Goal: Find contact information: Find contact information

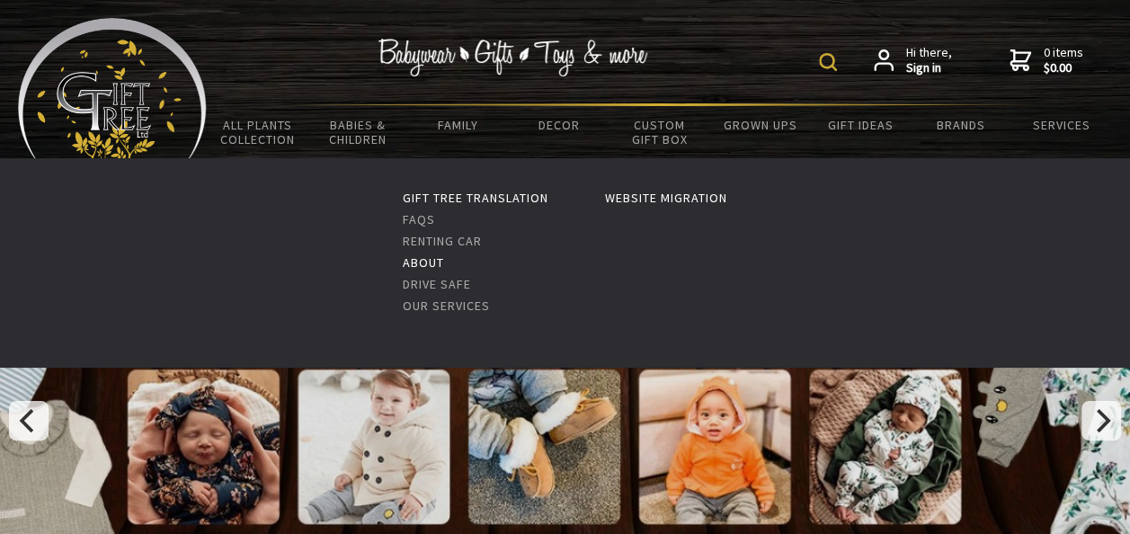
click at [412, 264] on link "About" at bounding box center [423, 262] width 41 height 16
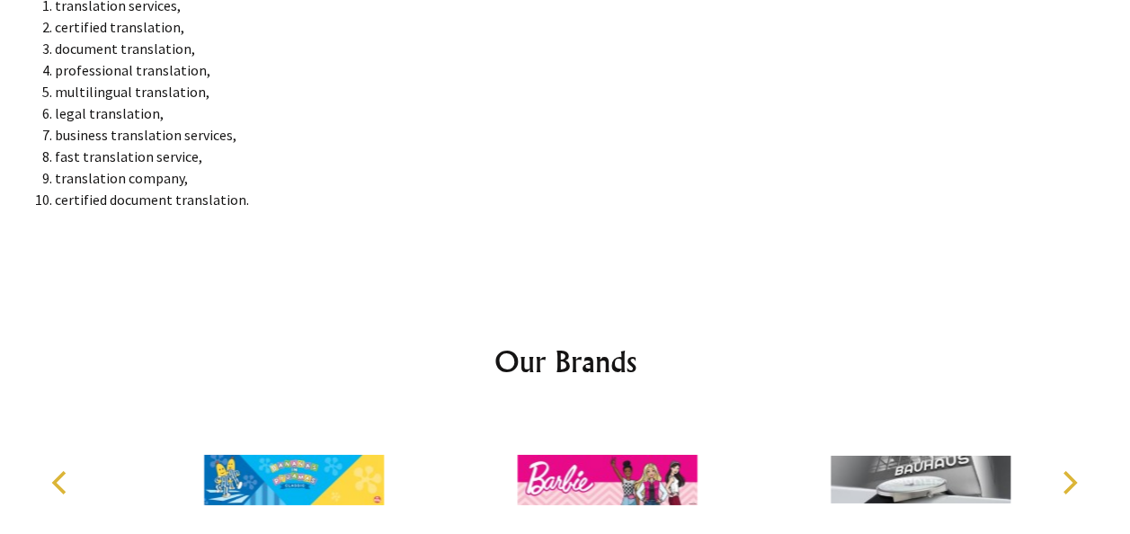
scroll to position [9631, 0]
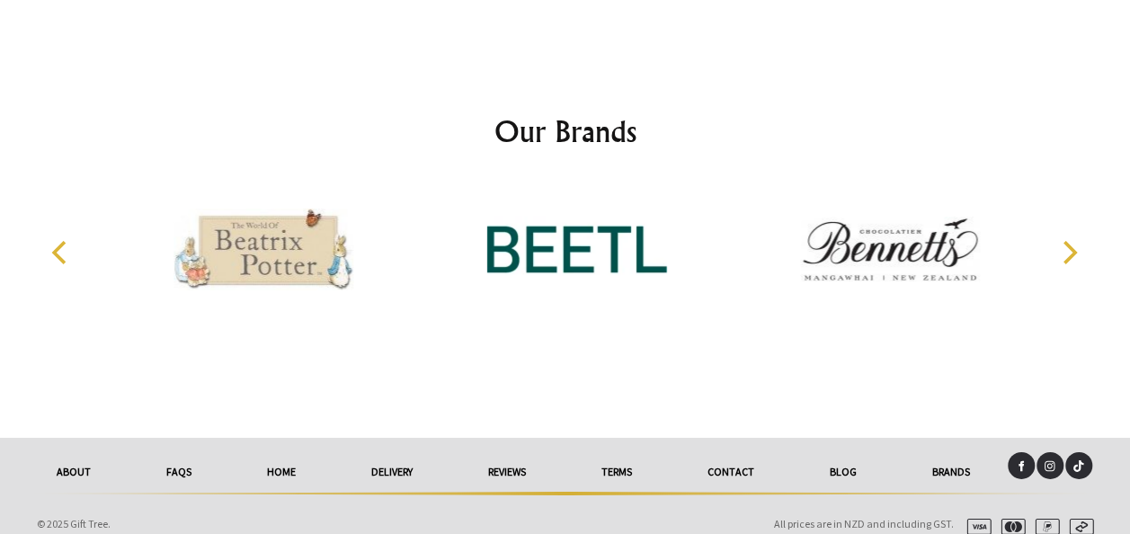
click at [735, 455] on link "Contact" at bounding box center [731, 472] width 122 height 40
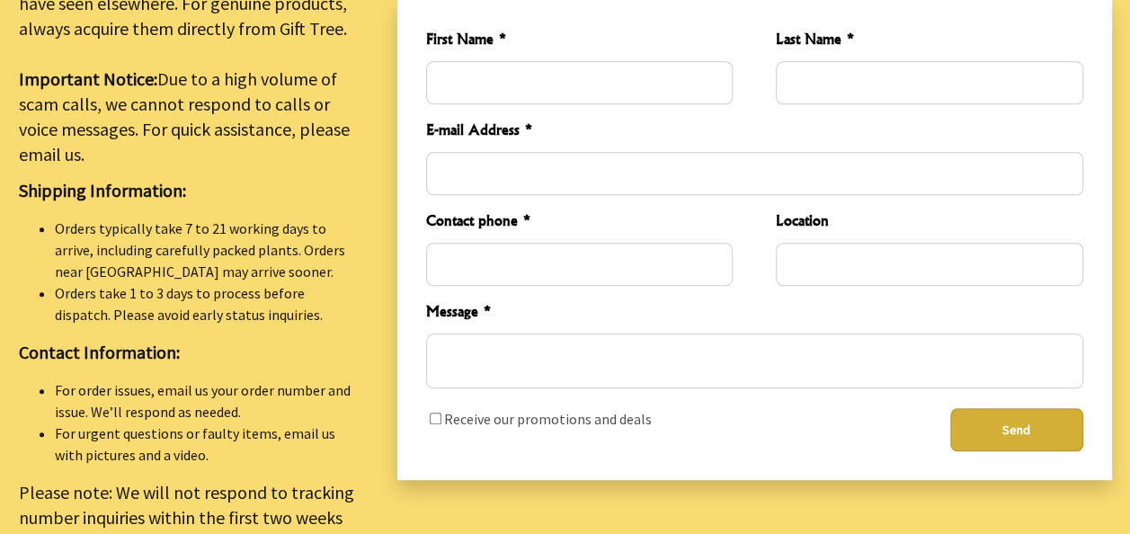
scroll to position [719, 0]
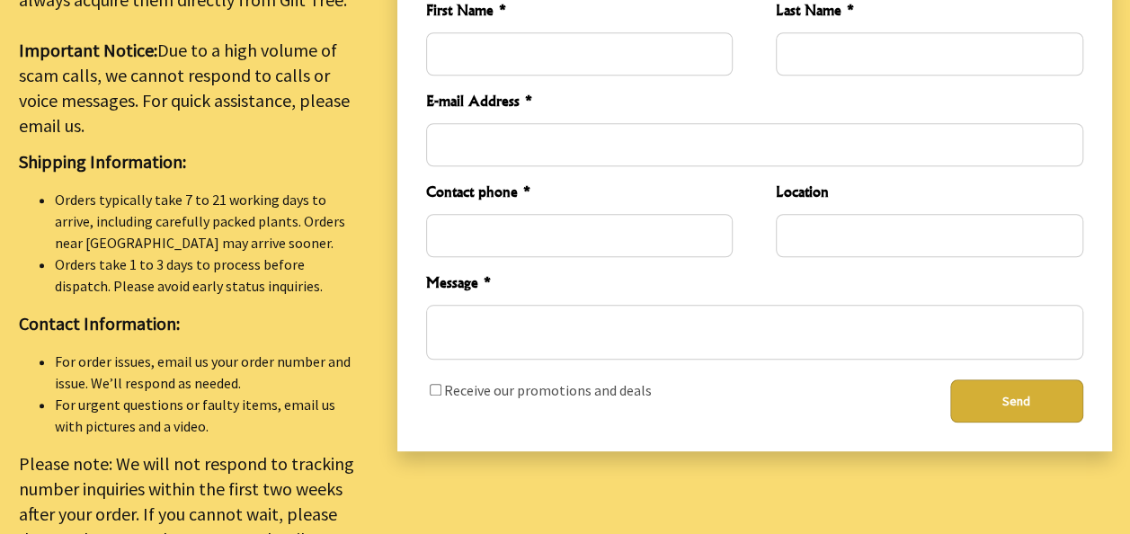
click at [173, 270] on li "Orders take 1 to 3 days to process before dispatch. Please avoid early status i…" at bounding box center [204, 275] width 299 height 43
drag, startPoint x: 173, startPoint y: 270, endPoint x: 266, endPoint y: 290, distance: 95.6
click at [265, 288] on li "Orders take 1 to 3 days to process before dispatch. Please avoid early status i…" at bounding box center [204, 275] width 299 height 43
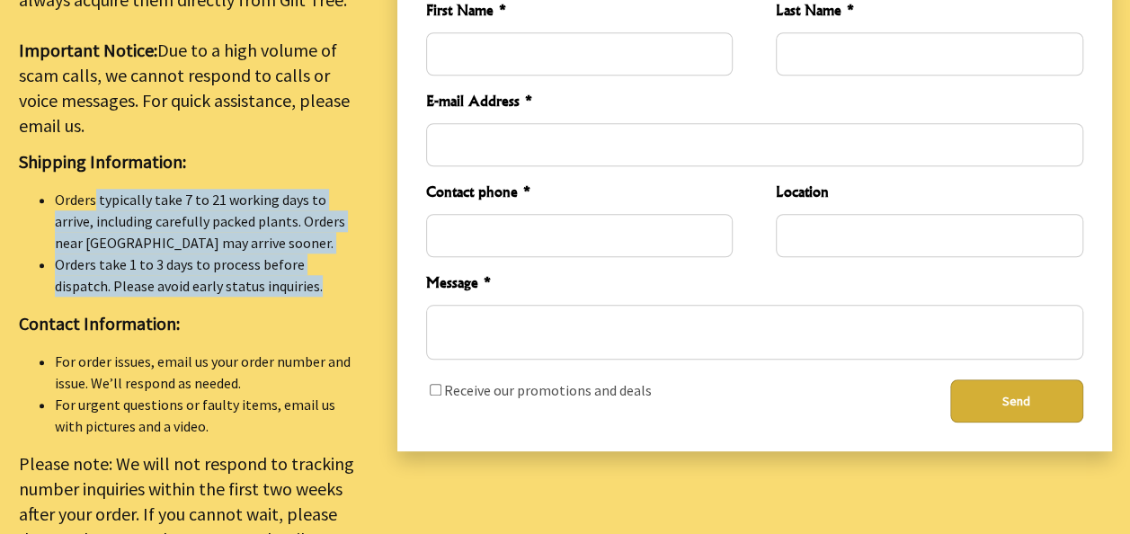
drag, startPoint x: 263, startPoint y: 289, endPoint x: 50, endPoint y: 202, distance: 229.1
click at [50, 202] on ul "Orders typically take 7 to 21 working days to arrive, including carefully packe…" at bounding box center [186, 243] width 335 height 108
drag, startPoint x: 50, startPoint y: 202, endPoint x: 214, endPoint y: 263, distance: 174.7
click at [214, 260] on li "Orders take 1 to 3 days to process before dispatch. Please avoid early status i…" at bounding box center [204, 275] width 299 height 43
click at [267, 286] on li "Orders take 1 to 3 days to process before dispatch. Please avoid early status i…" at bounding box center [204, 275] width 299 height 43
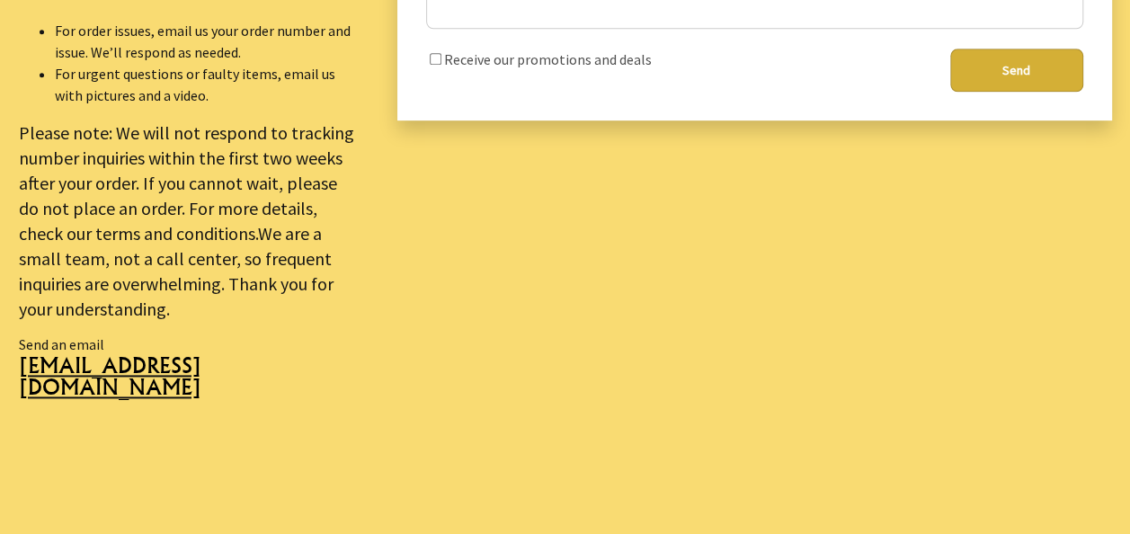
scroll to position [1169, 0]
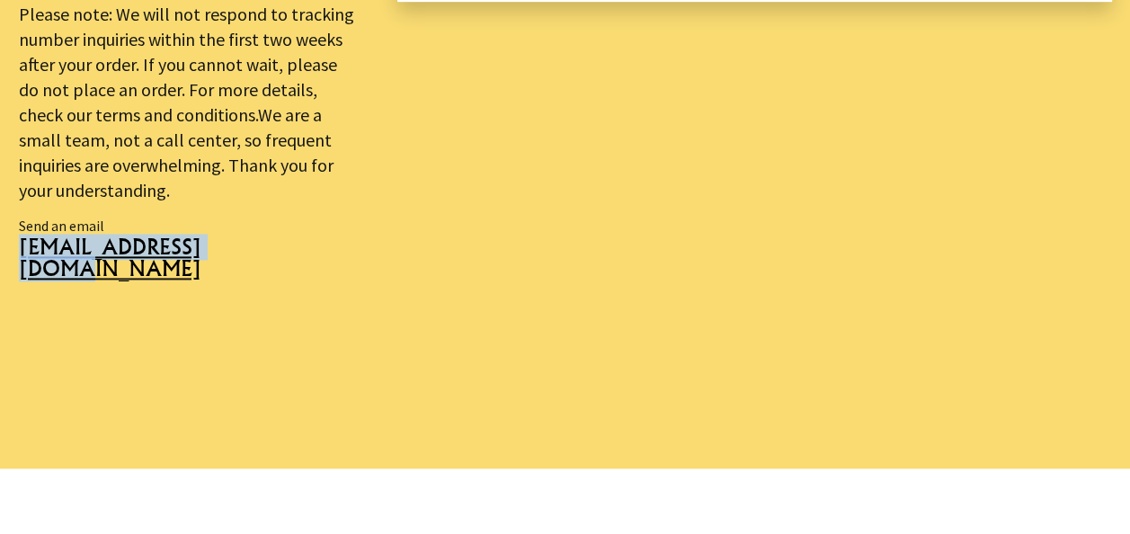
drag, startPoint x: 4, startPoint y: 246, endPoint x: 246, endPoint y: 271, distance: 243.1
drag, startPoint x: 246, startPoint y: 271, endPoint x: 269, endPoint y: 265, distance: 23.1
click at [269, 265] on span "[EMAIL_ADDRESS][DOMAIN_NAME]" at bounding box center [186, 264] width 335 height 57
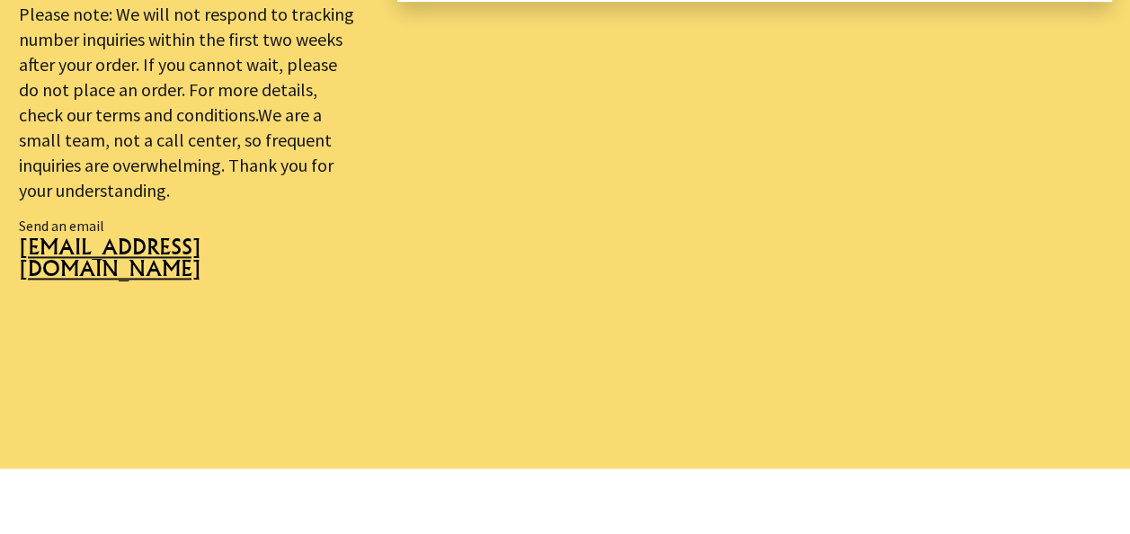
click at [241, 221] on p "Send an email [EMAIL_ADDRESS][DOMAIN_NAME]" at bounding box center [186, 284] width 335 height 138
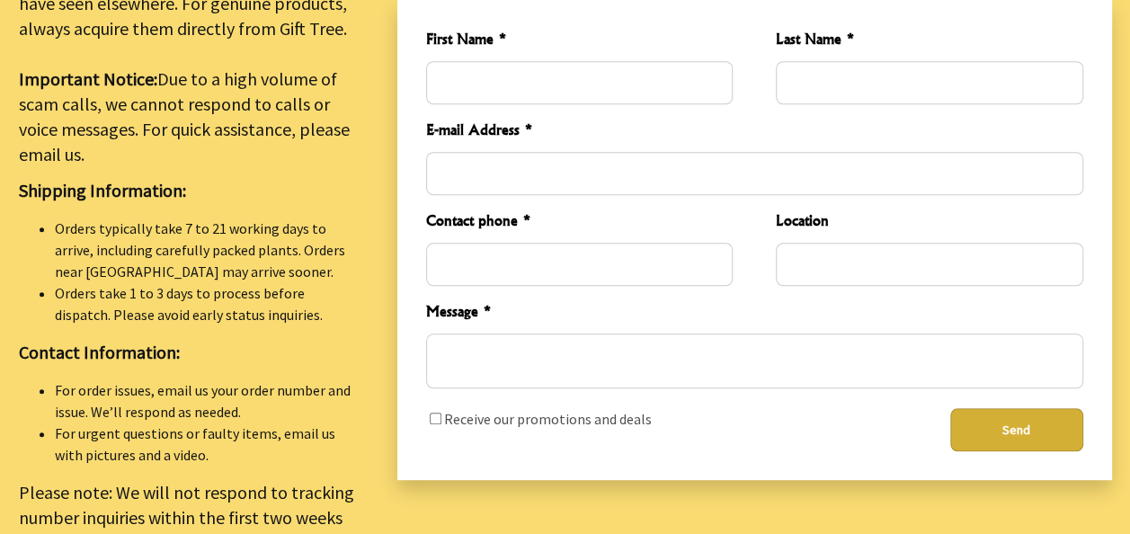
scroll to position [719, 0]
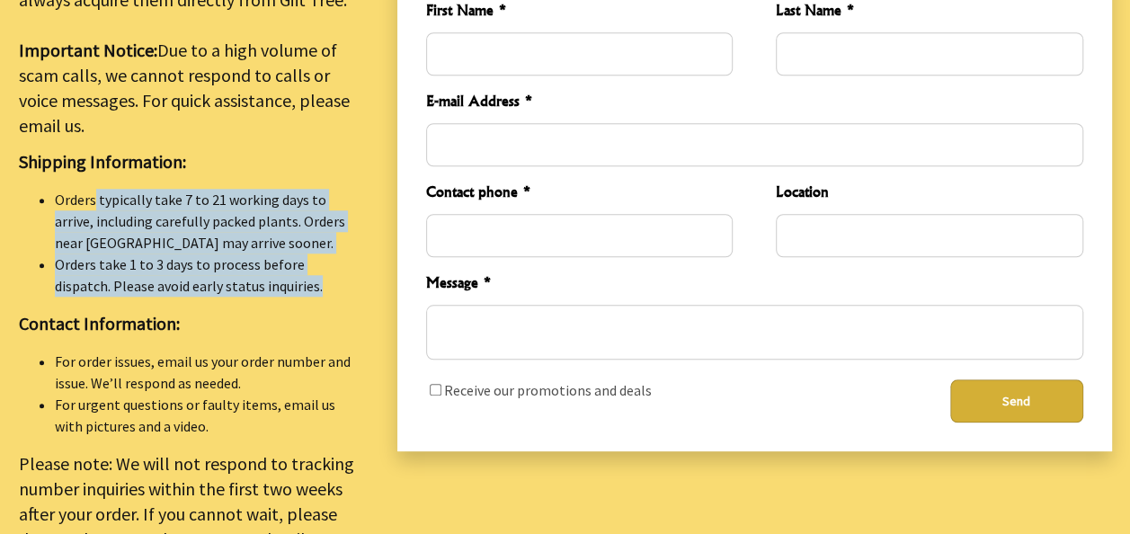
drag, startPoint x: 288, startPoint y: 294, endPoint x: 29, endPoint y: 190, distance: 279.2
click at [29, 190] on ul "Orders typically take 7 to 21 working days to arrive, including carefully packe…" at bounding box center [186, 243] width 335 height 108
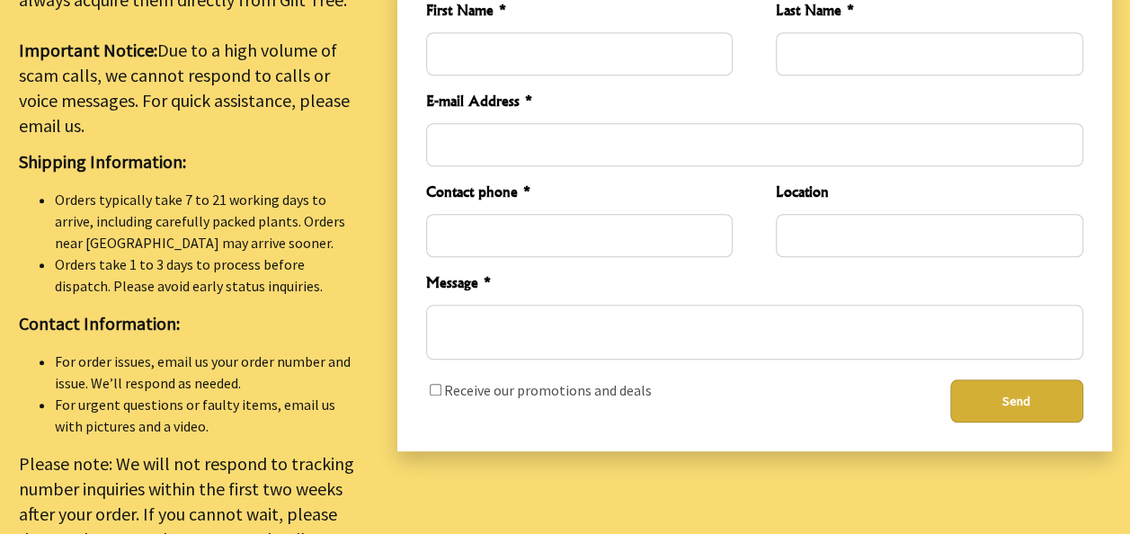
drag, startPoint x: 29, startPoint y: 190, endPoint x: 279, endPoint y: 170, distance: 250.7
click at [279, 170] on p "Shipping Information:" at bounding box center [186, 161] width 335 height 25
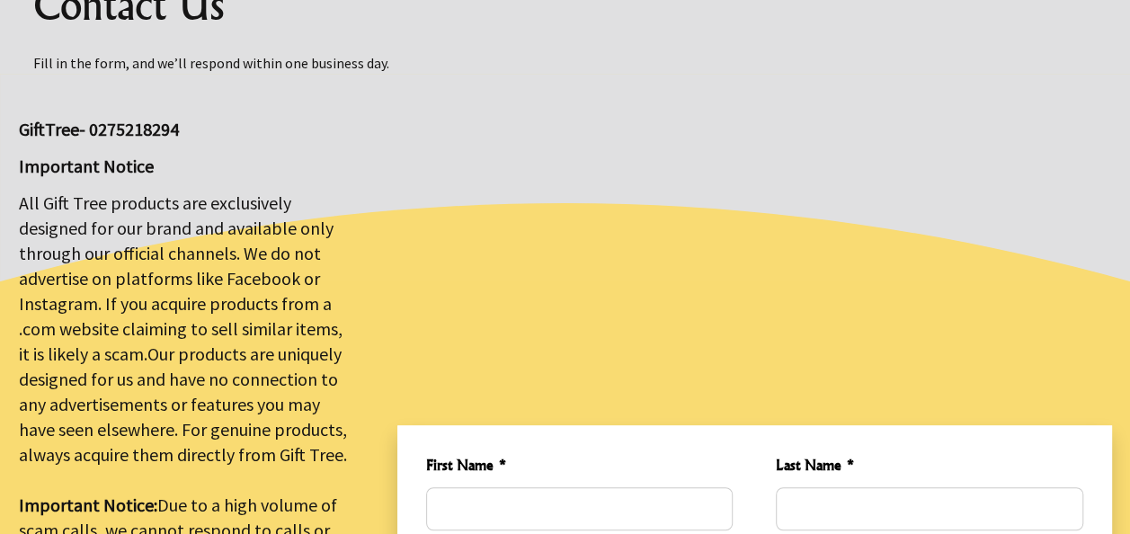
scroll to position [0, 0]
